Goal: Connect with others: Connect with other users

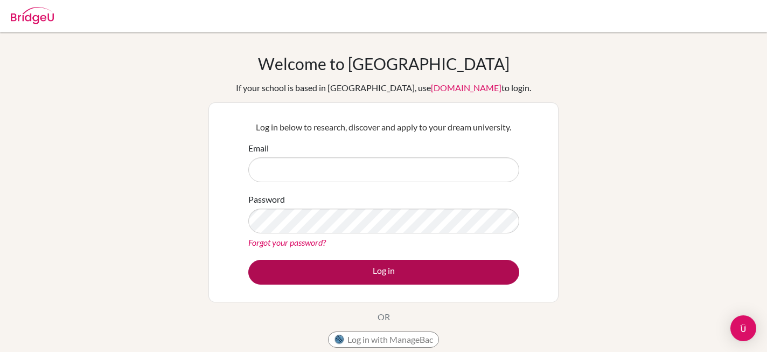
type input "[PERSON_NAME][EMAIL_ADDRESS][PERSON_NAME][DOMAIN_NAME]"
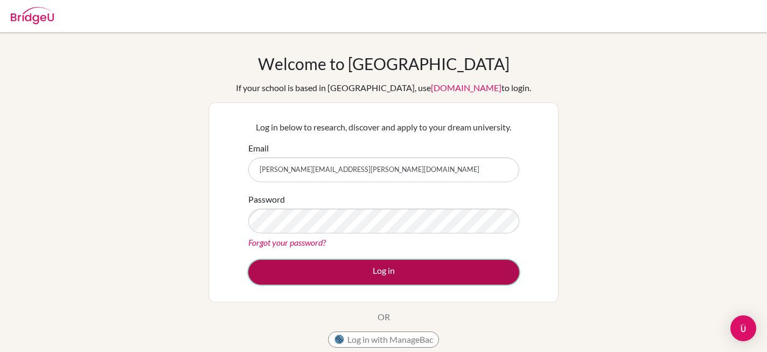
click at [394, 277] on button "Log in" at bounding box center [383, 272] width 271 height 25
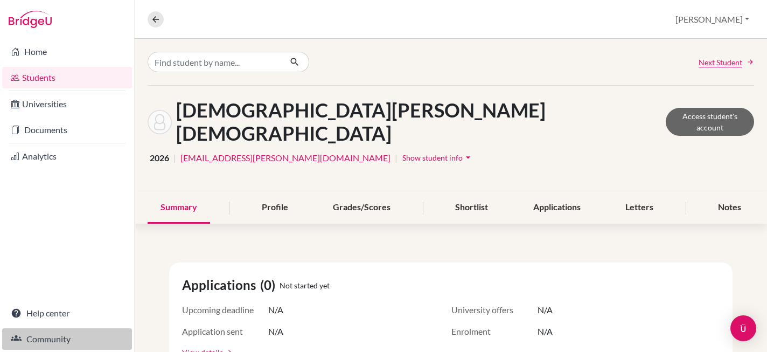
click at [80, 339] on link "Community" at bounding box center [67, 339] width 130 height 22
